Goal: Information Seeking & Learning: Learn about a topic

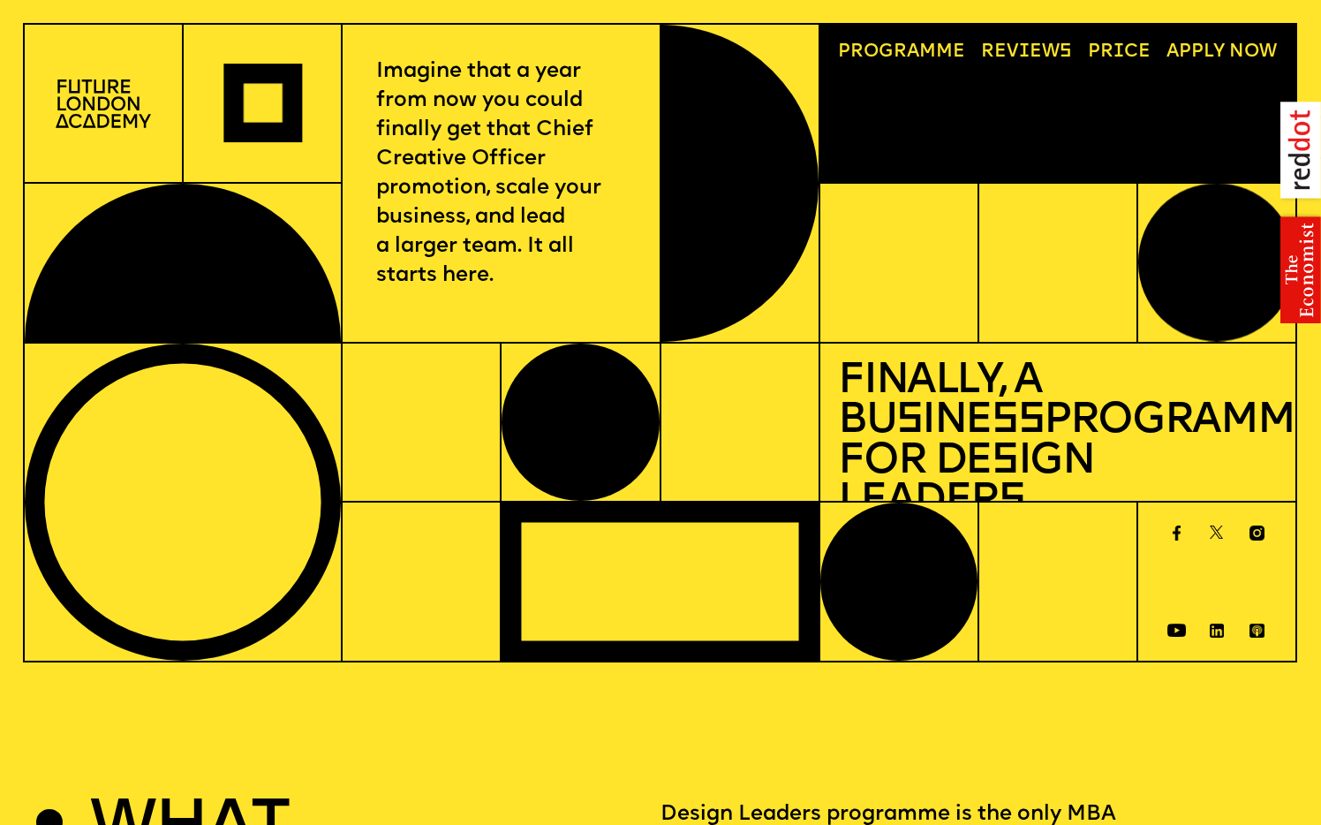
click at [1127, 45] on link "Price" at bounding box center [1119, 52] width 81 height 36
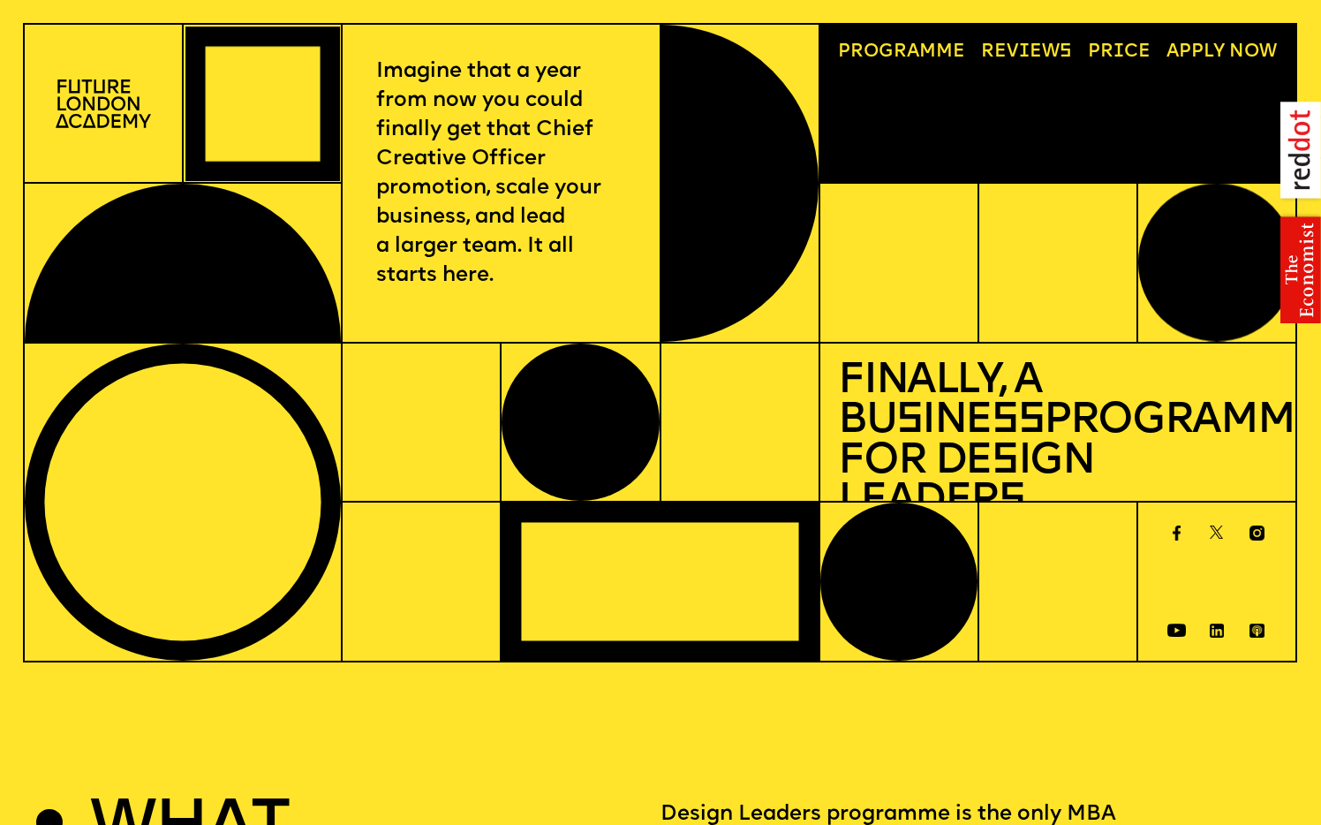
scroll to position [24, 0]
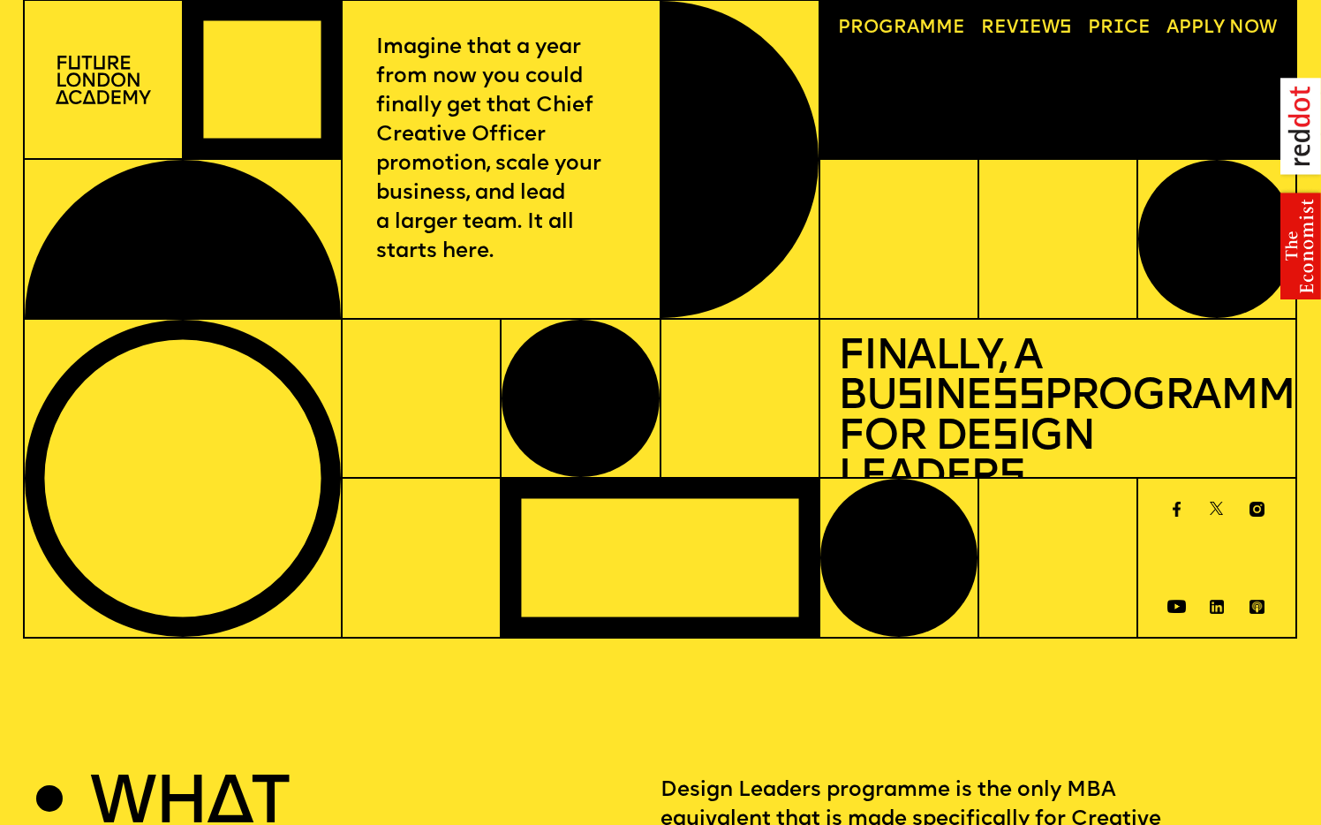
click at [914, 19] on span "a" at bounding box center [913, 28] width 12 height 18
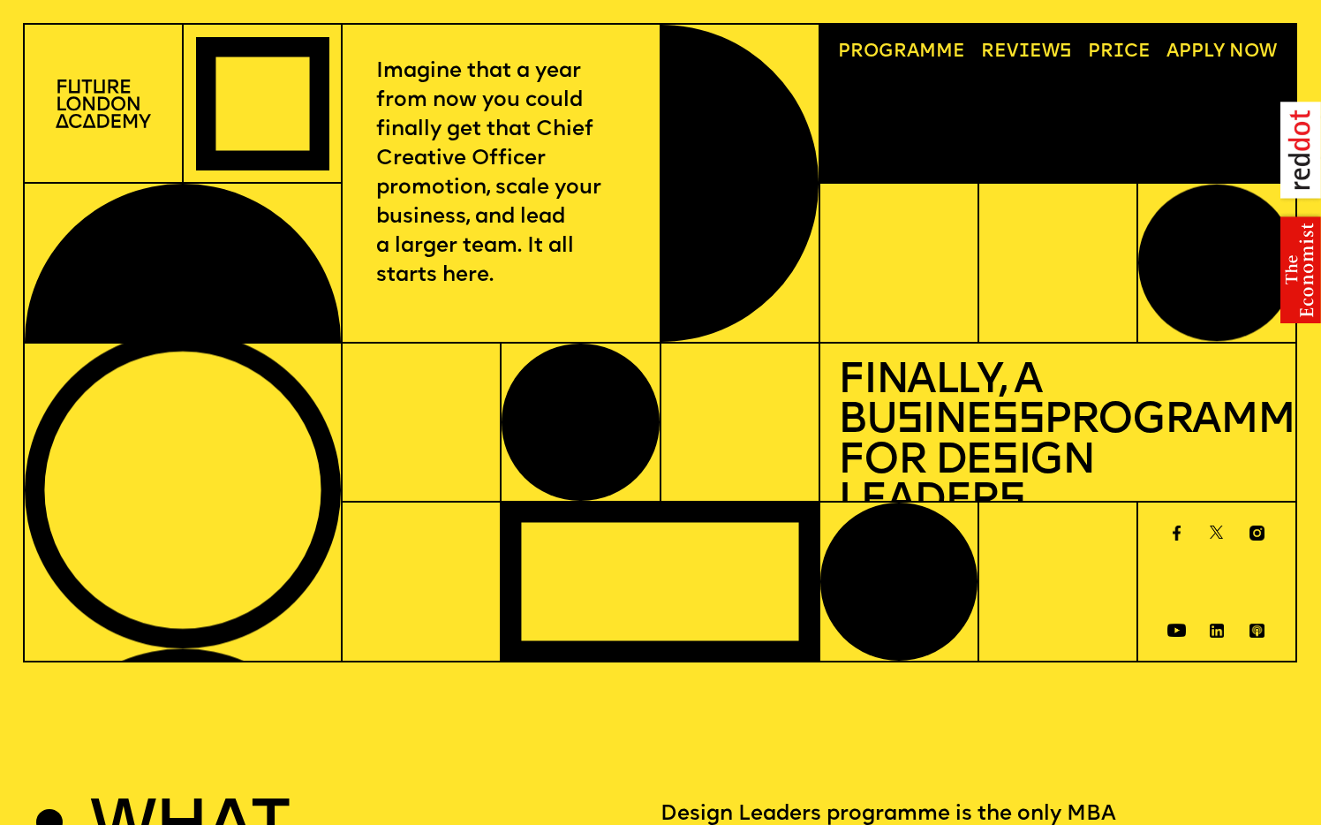
click at [1184, 51] on link "A pply now" at bounding box center [1221, 52] width 129 height 36
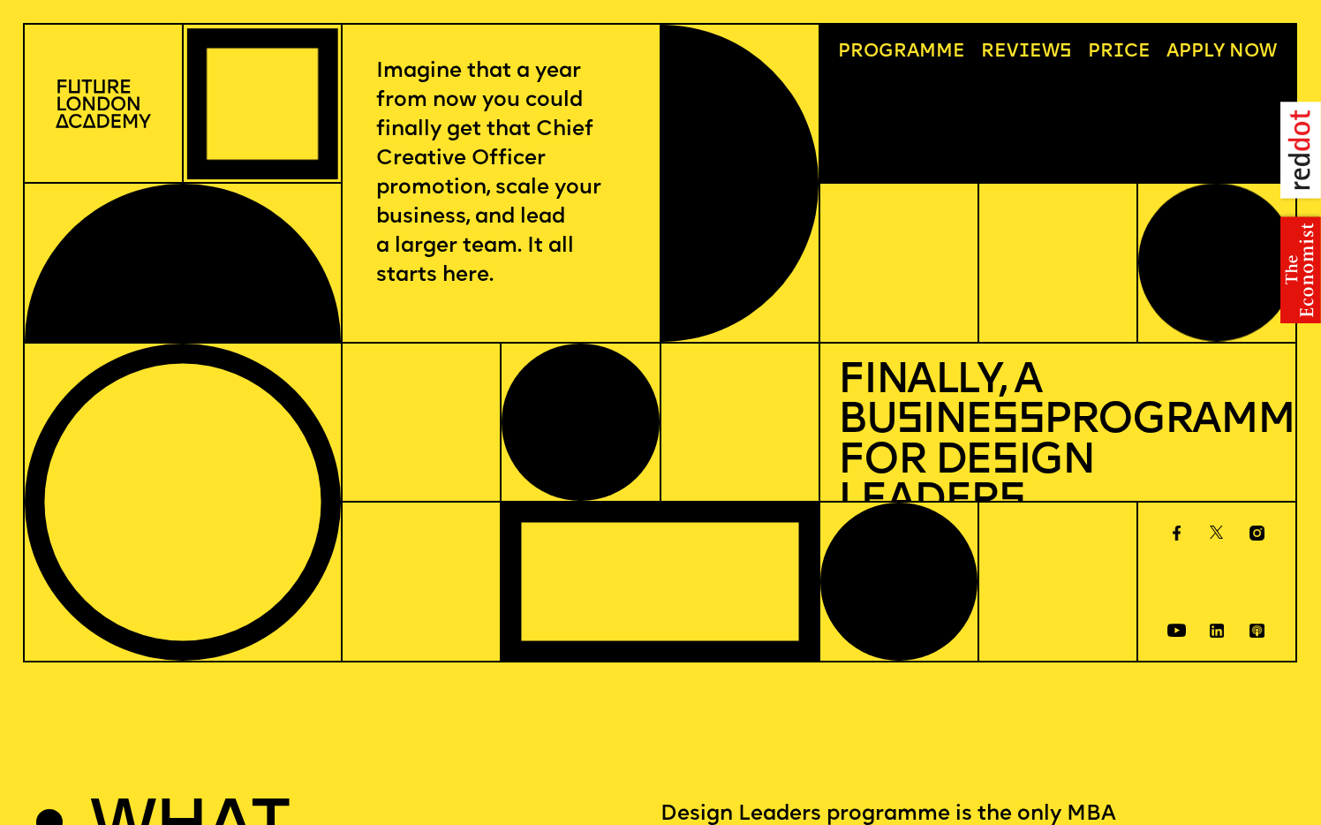
click at [902, 39] on link "Progr a mme" at bounding box center [902, 52] width 146 height 36
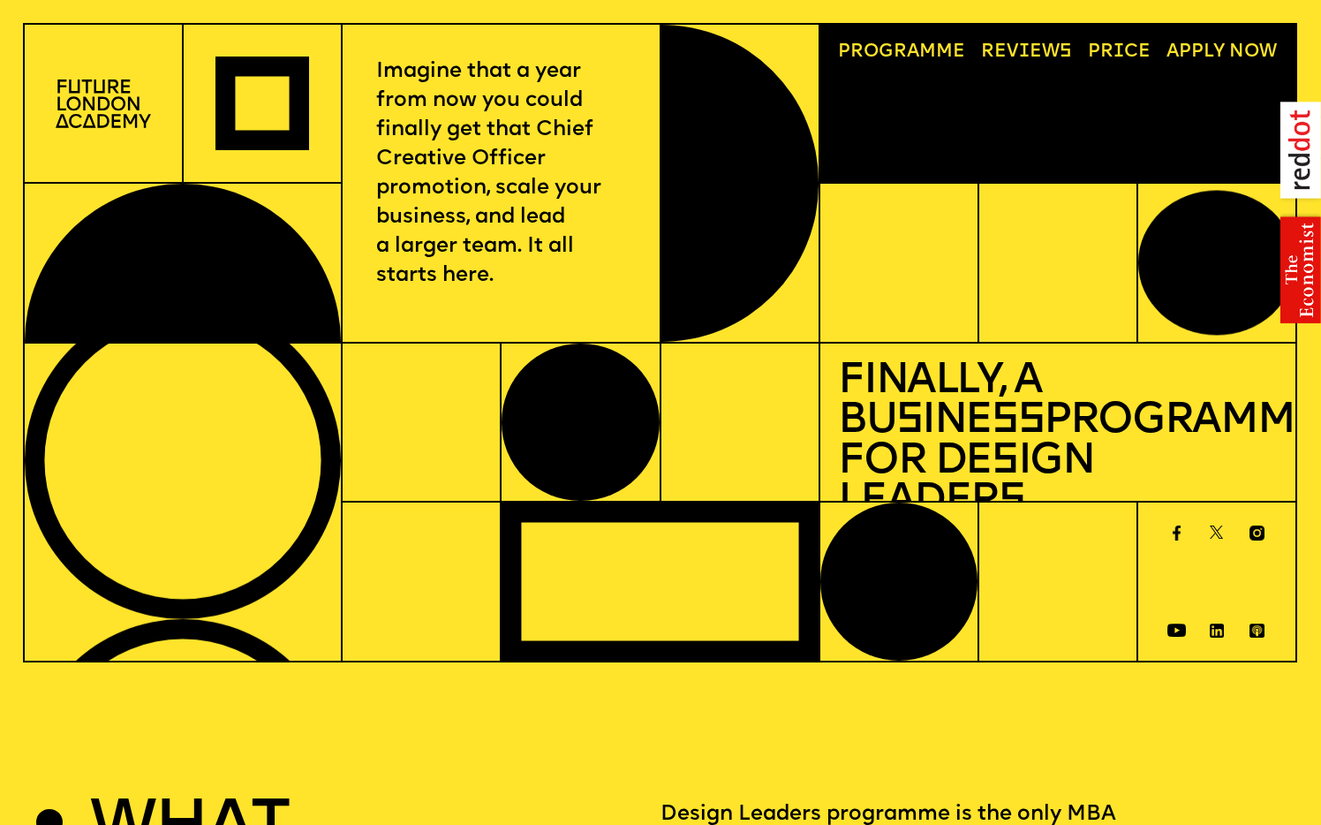
click at [105, 79] on div at bounding box center [103, 104] width 159 height 160
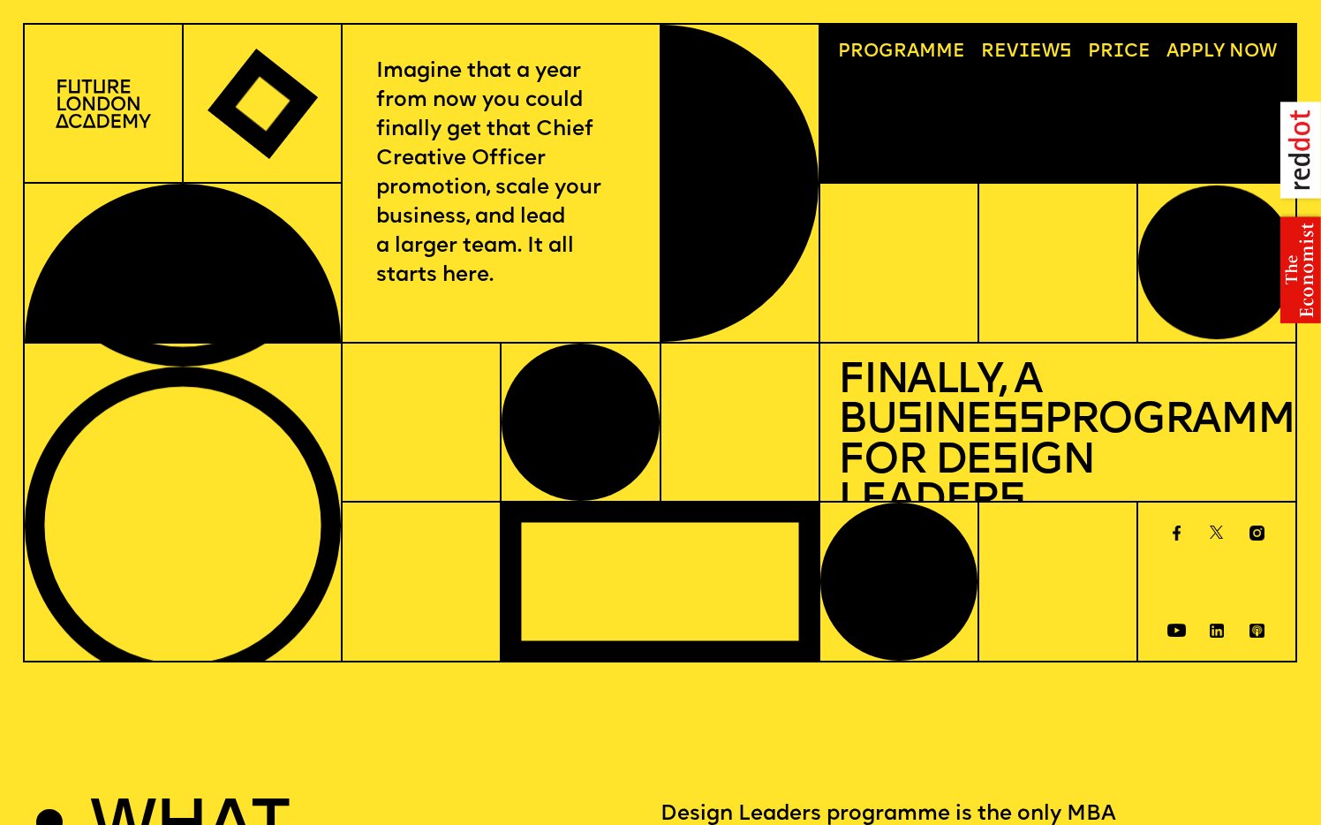
click at [106, 92] on img at bounding box center [103, 103] width 95 height 49
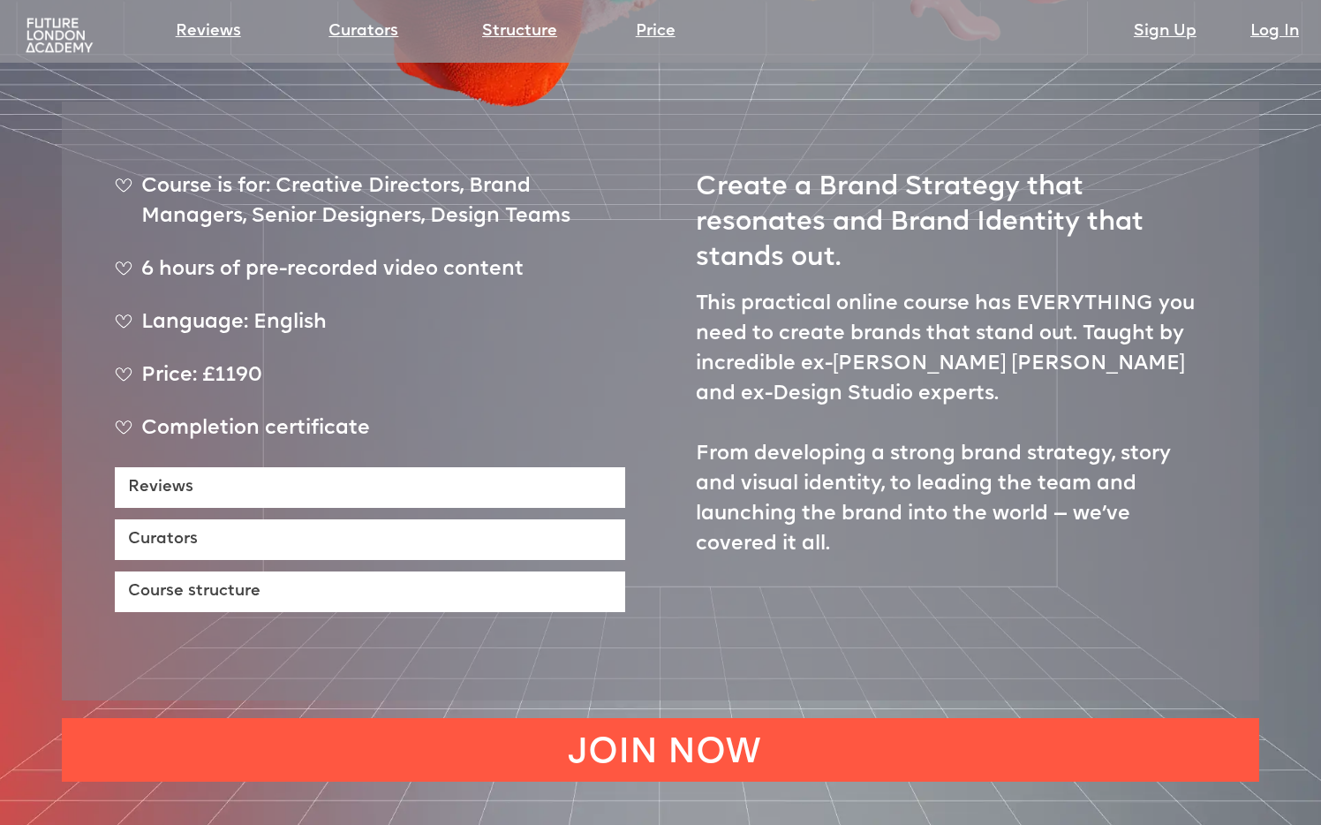
scroll to position [698, 0]
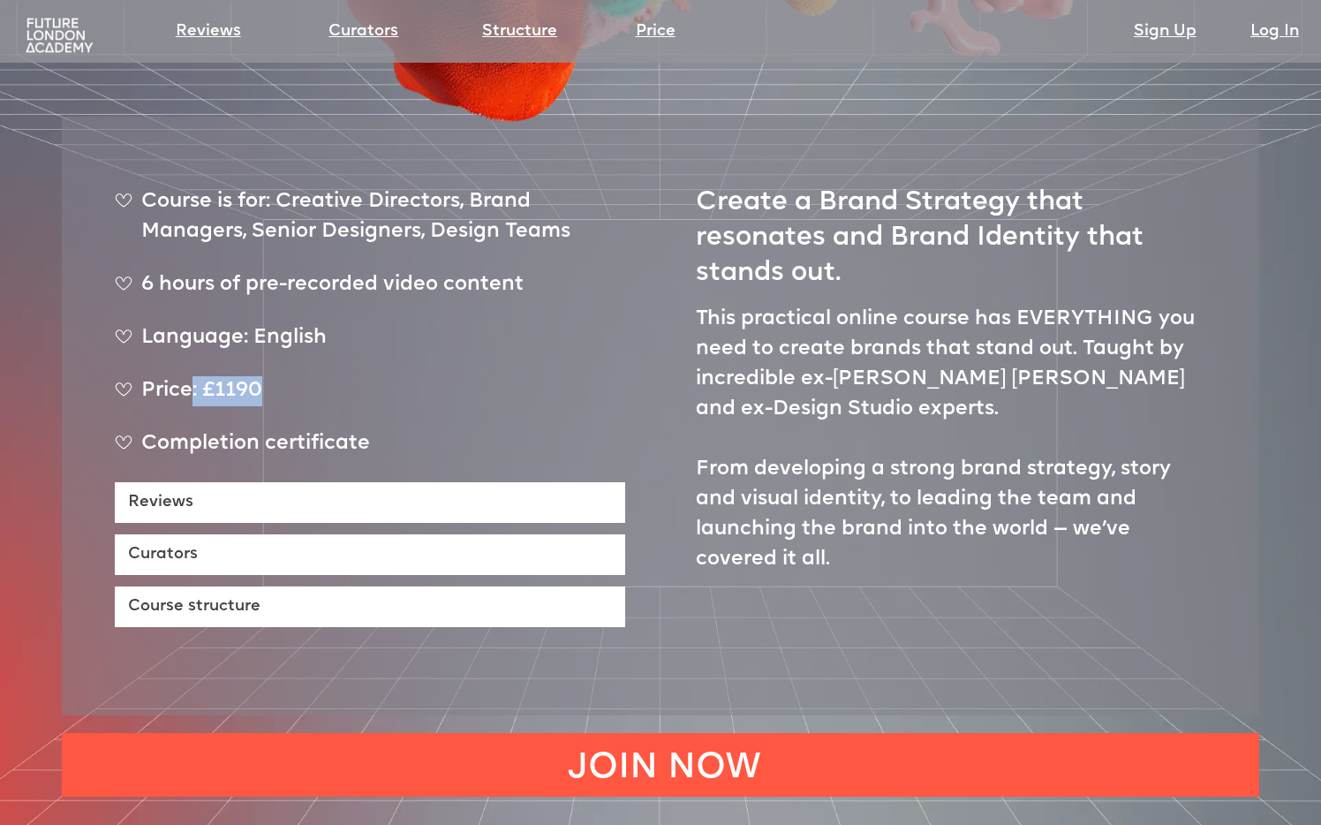
drag, startPoint x: 193, startPoint y: 336, endPoint x: 358, endPoint y: 336, distance: 165.1
click at [358, 376] on div "Price: £1190" at bounding box center [370, 398] width 510 height 44
copy div ": £1190"
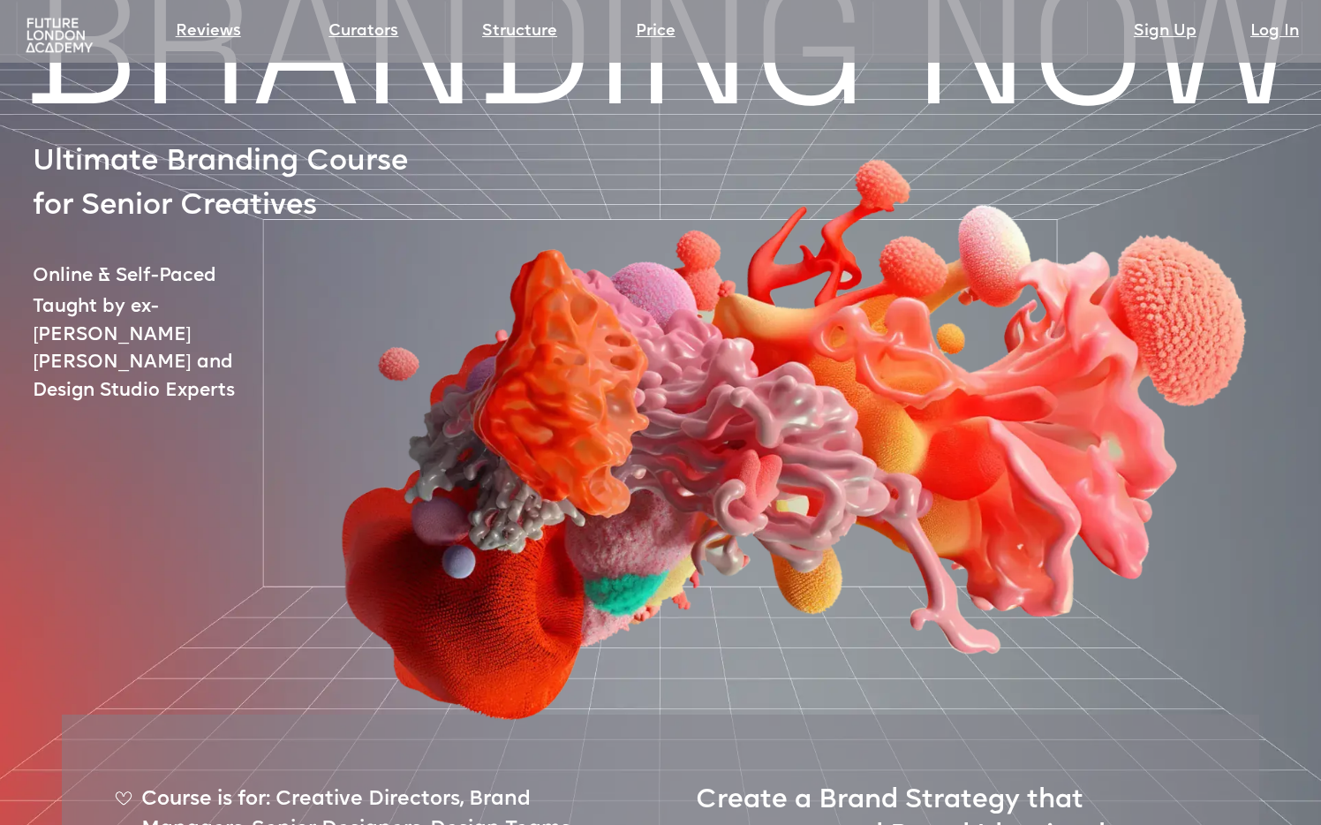
scroll to position [0, 0]
